Goal: Obtain resource: Download file/media

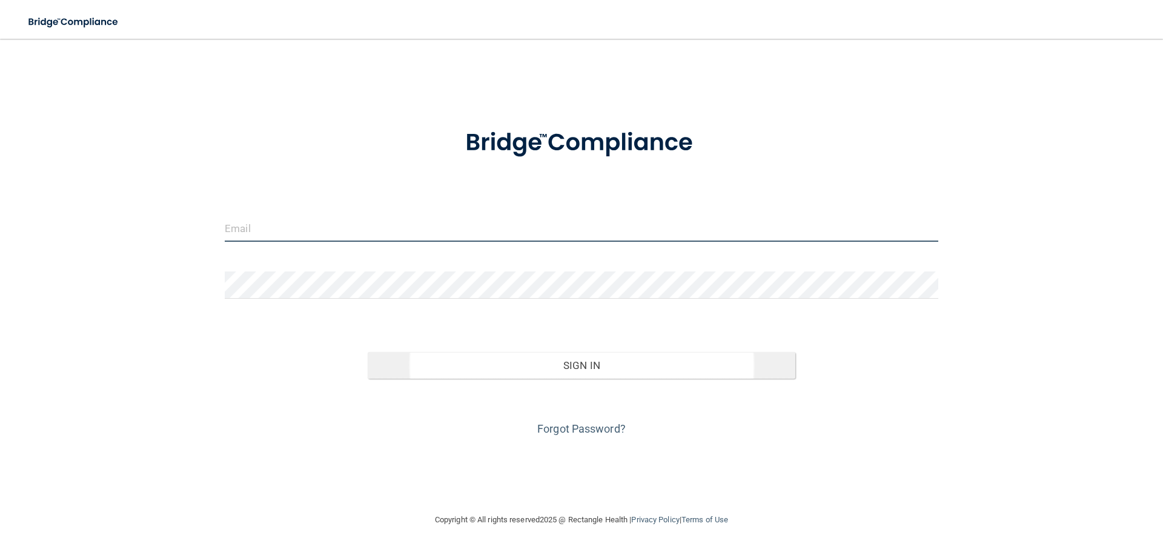
type input "[EMAIL_ADDRESS][DOMAIN_NAME]"
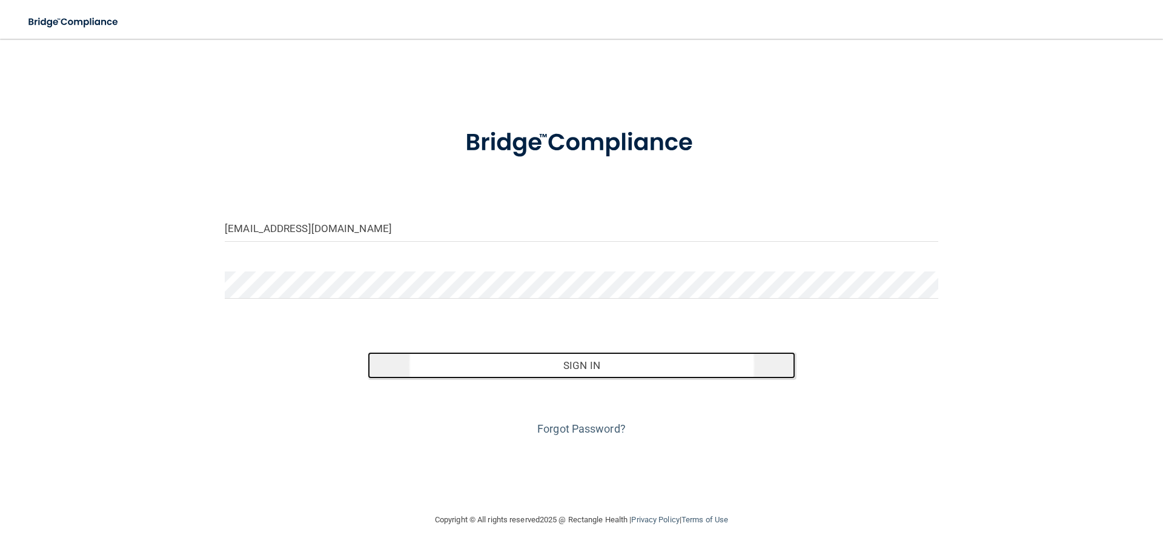
click at [589, 359] on button "Sign In" at bounding box center [582, 365] width 428 height 27
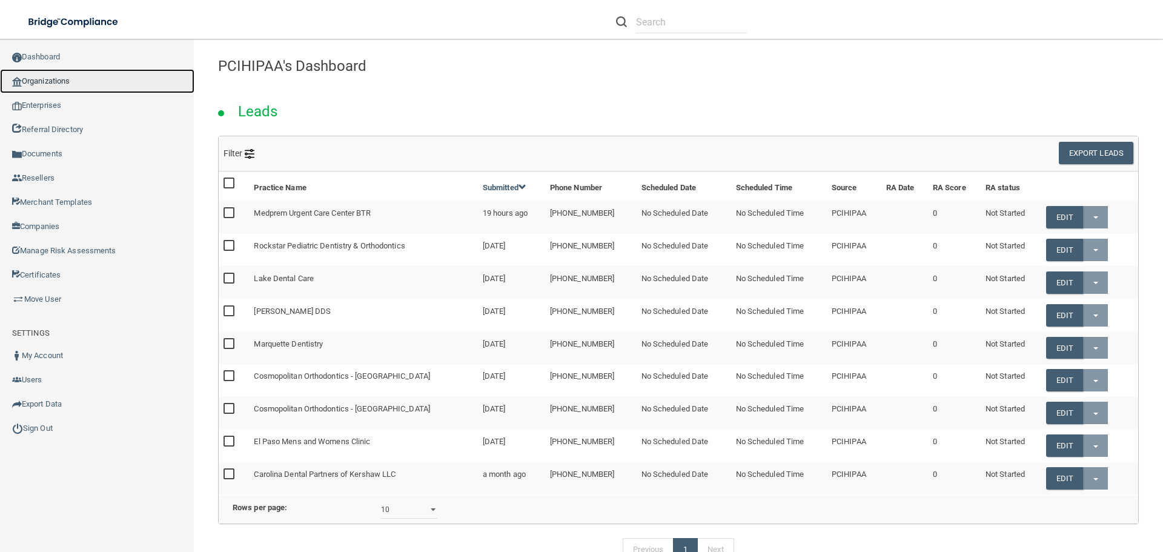
click at [51, 81] on link "Organizations" at bounding box center [97, 81] width 194 height 24
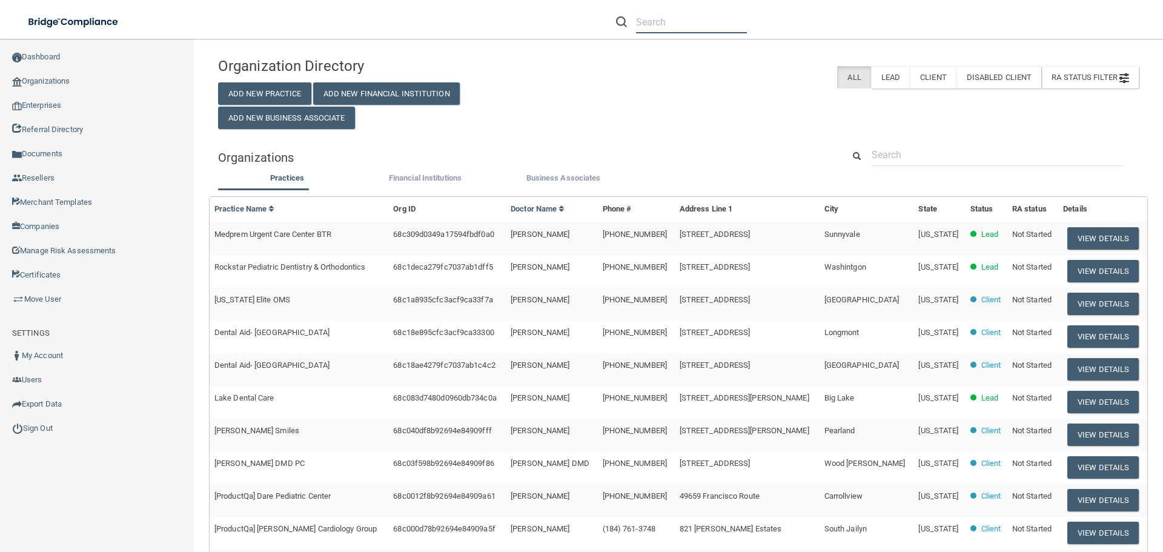
click at [663, 19] on input "text" at bounding box center [691, 22] width 111 height 22
paste input "Sarasota Endodontics"
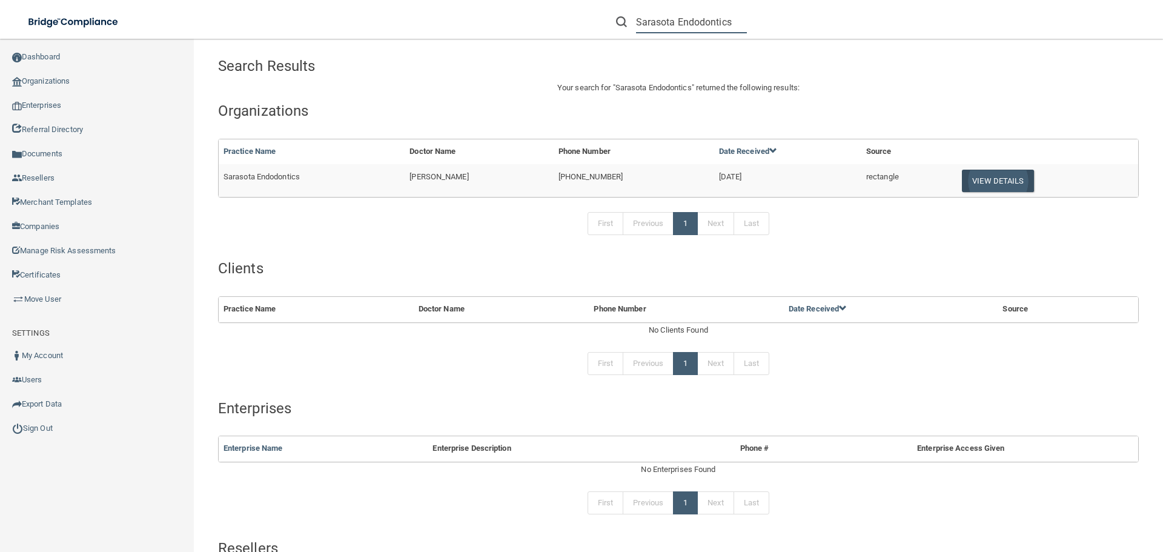
type input "Sarasota Endodontics"
click at [993, 179] on button "View Details" at bounding box center [997, 181] width 71 height 22
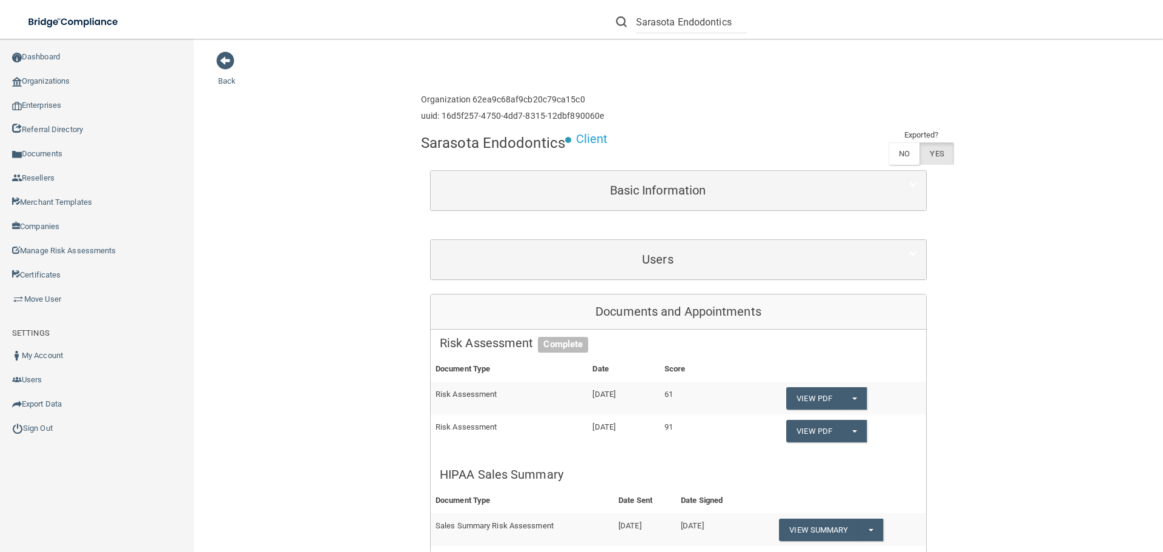
scroll to position [182, 0]
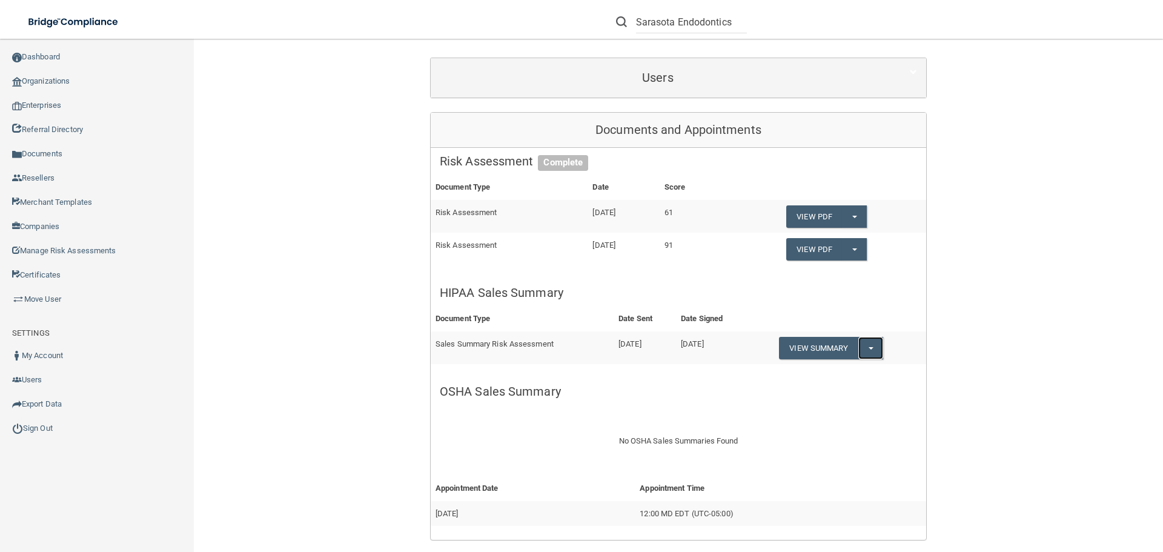
click at [871, 348] on span "button" at bounding box center [871, 348] width 5 height 2
click at [831, 372] on link "Download as PDF" at bounding box center [829, 373] width 101 height 18
